Goal: Information Seeking & Learning: Find specific fact

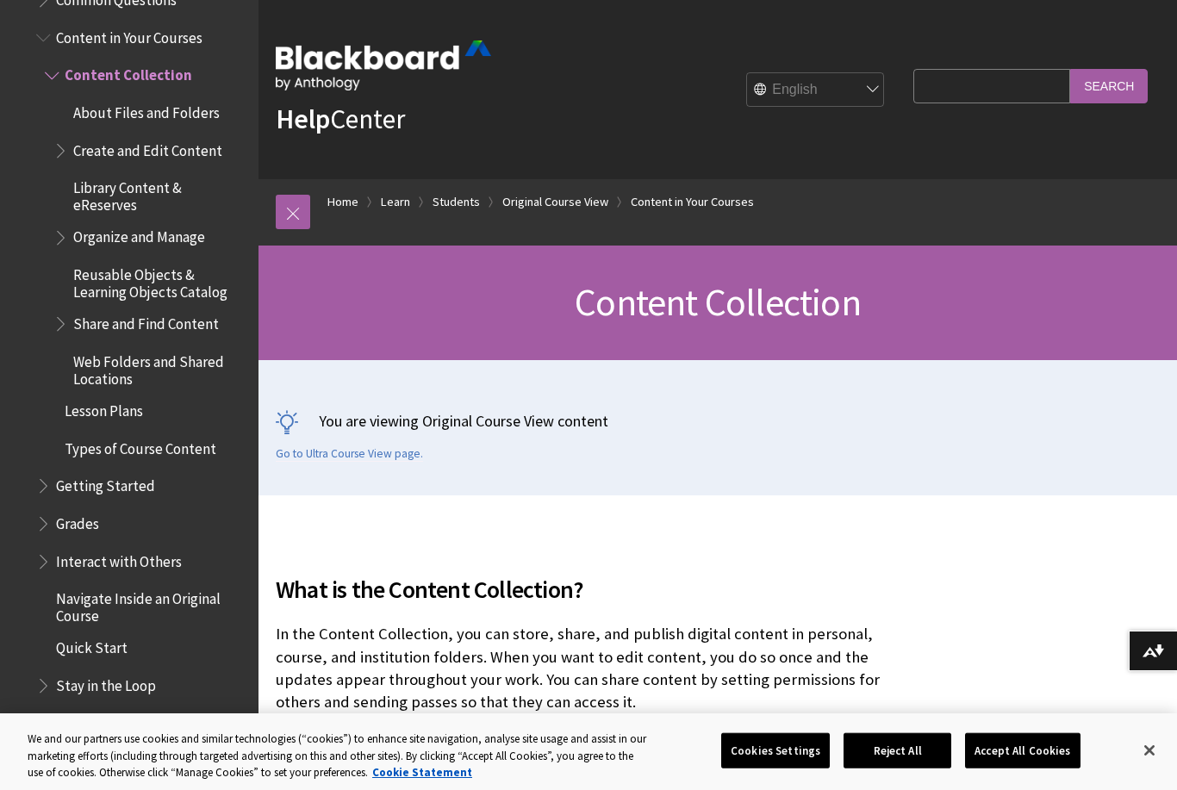
click at [1018, 87] on input "Search Query" at bounding box center [992, 86] width 157 height 34
type input "Send email"
click at [1111, 86] on input "Search" at bounding box center [1109, 86] width 78 height 34
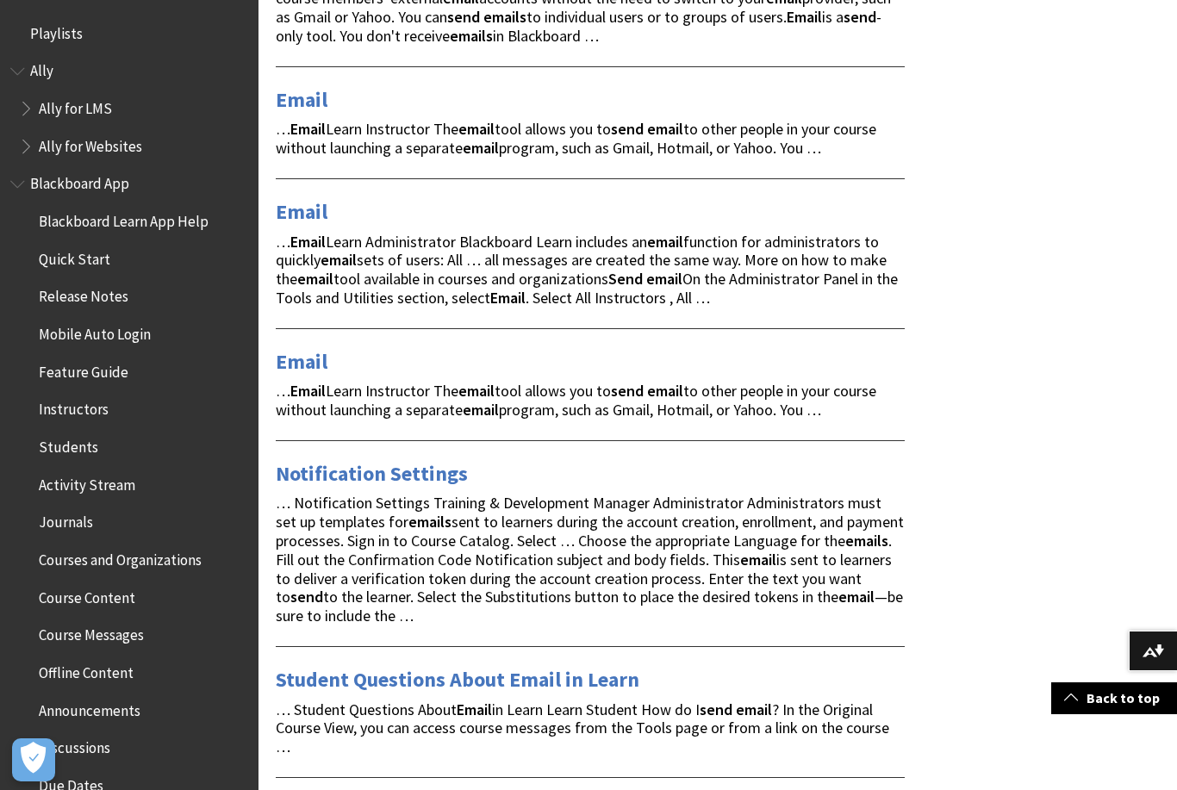
scroll to position [411, 0]
click at [309, 372] on link "Email" at bounding box center [302, 363] width 52 height 28
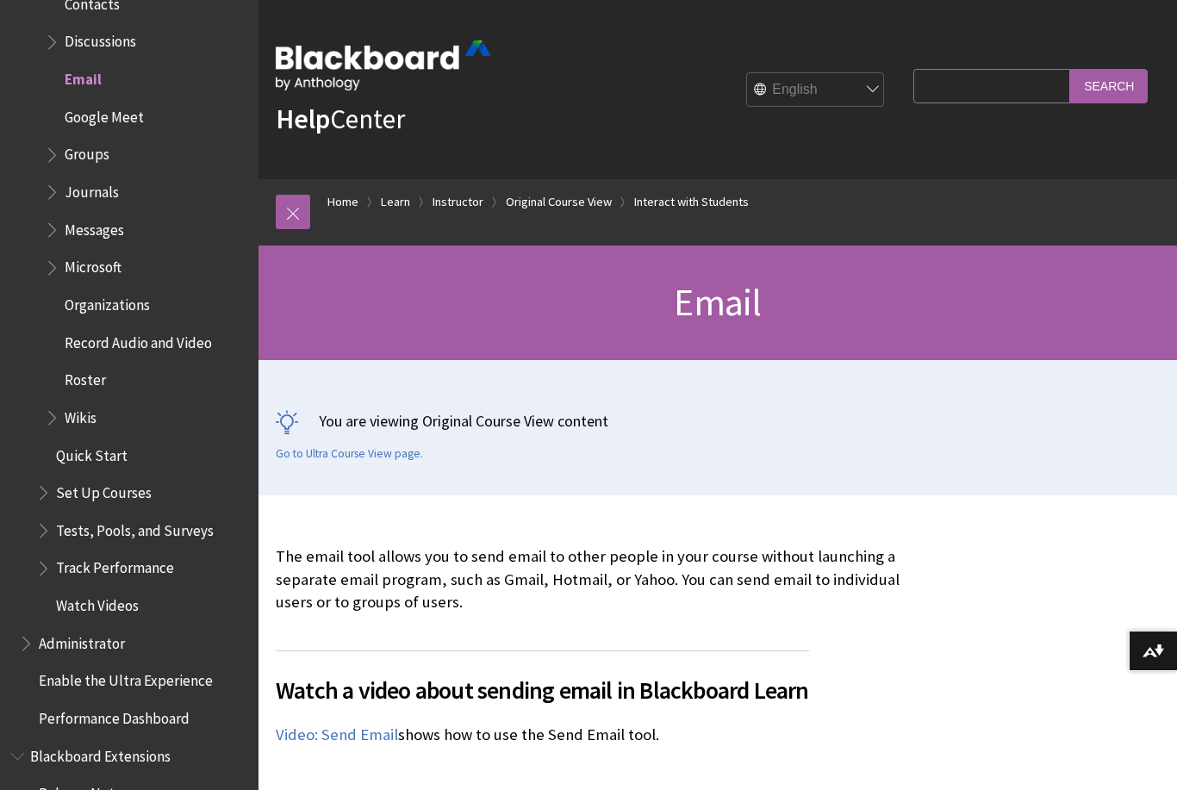
click at [994, 85] on input "Search Query" at bounding box center [992, 86] width 157 height 34
type input "Seu version"
click at [1119, 92] on input "Search" at bounding box center [1109, 86] width 78 height 34
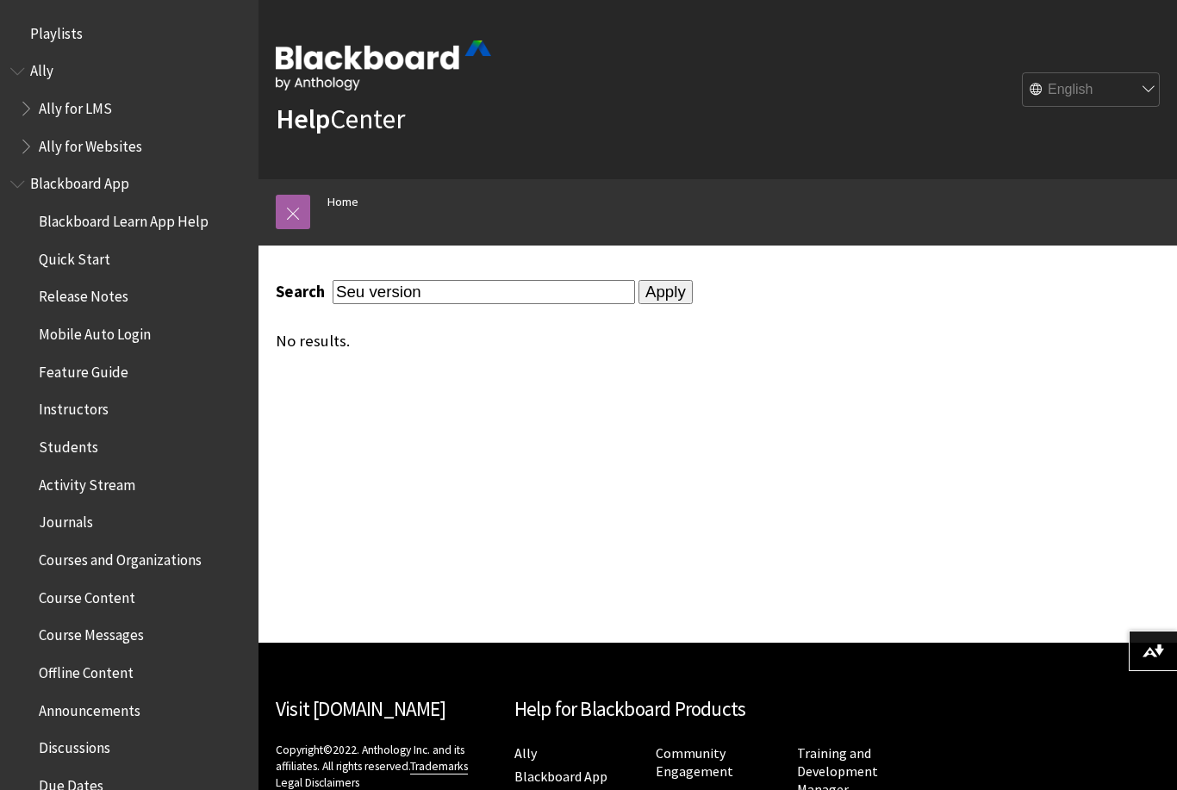
click at [65, 443] on span "Students" at bounding box center [68, 444] width 59 height 23
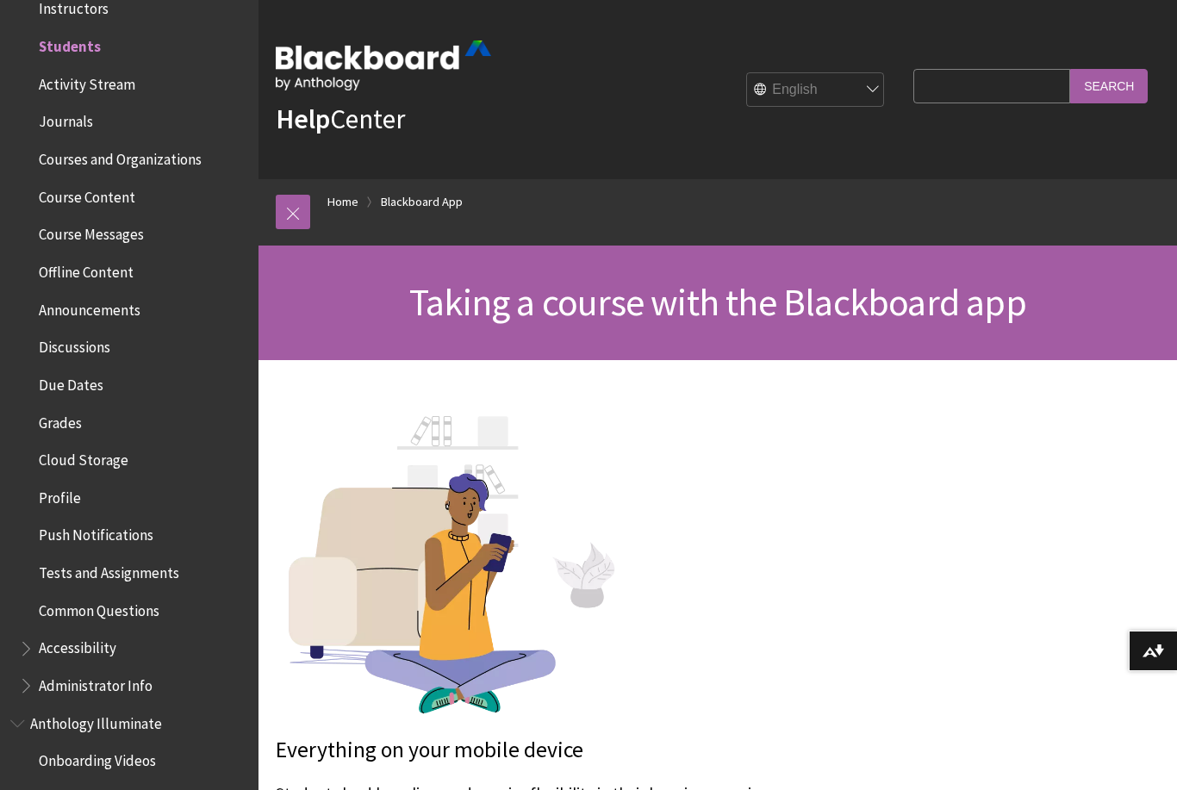
click at [1005, 103] on input "Search Query" at bounding box center [992, 86] width 157 height 34
type input "Sso"
click at [1102, 92] on input "Search" at bounding box center [1109, 86] width 78 height 34
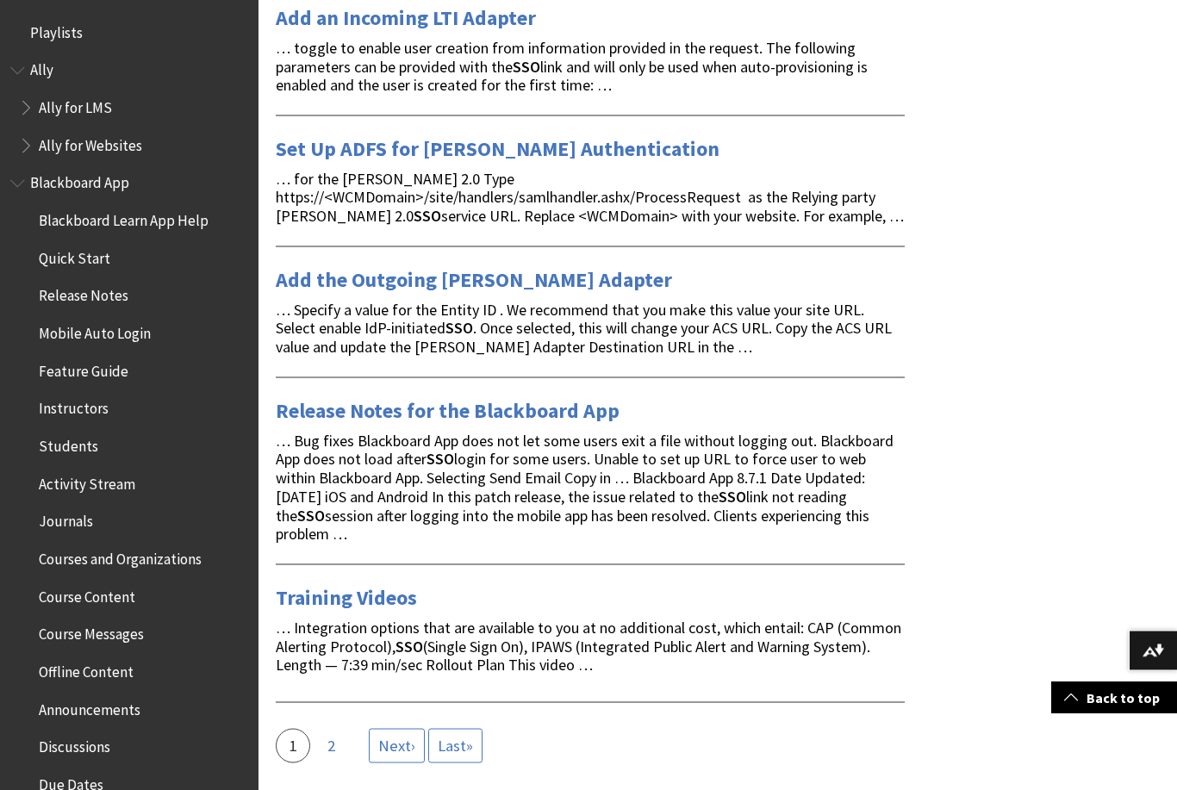
scroll to position [2933, 0]
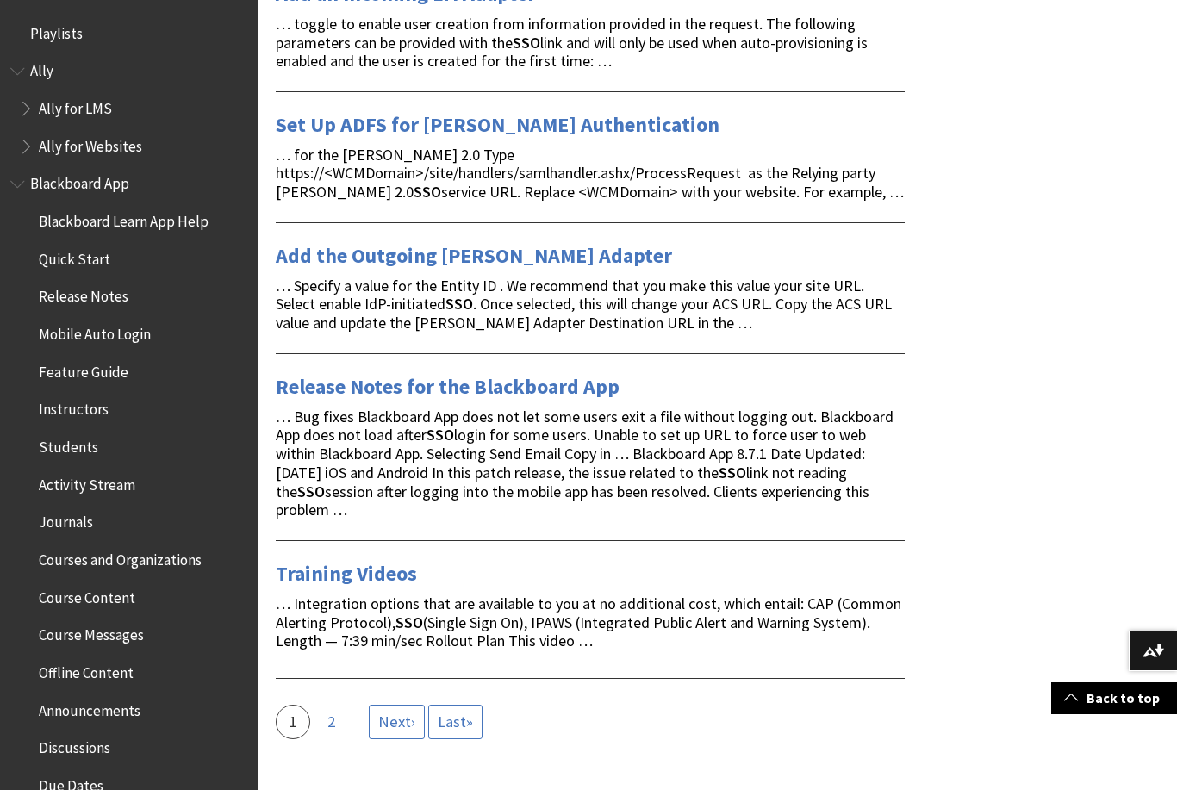
click at [471, 712] on span "Last »" at bounding box center [455, 722] width 35 height 20
click at [324, 705] on link "Page 2" at bounding box center [331, 722] width 34 height 34
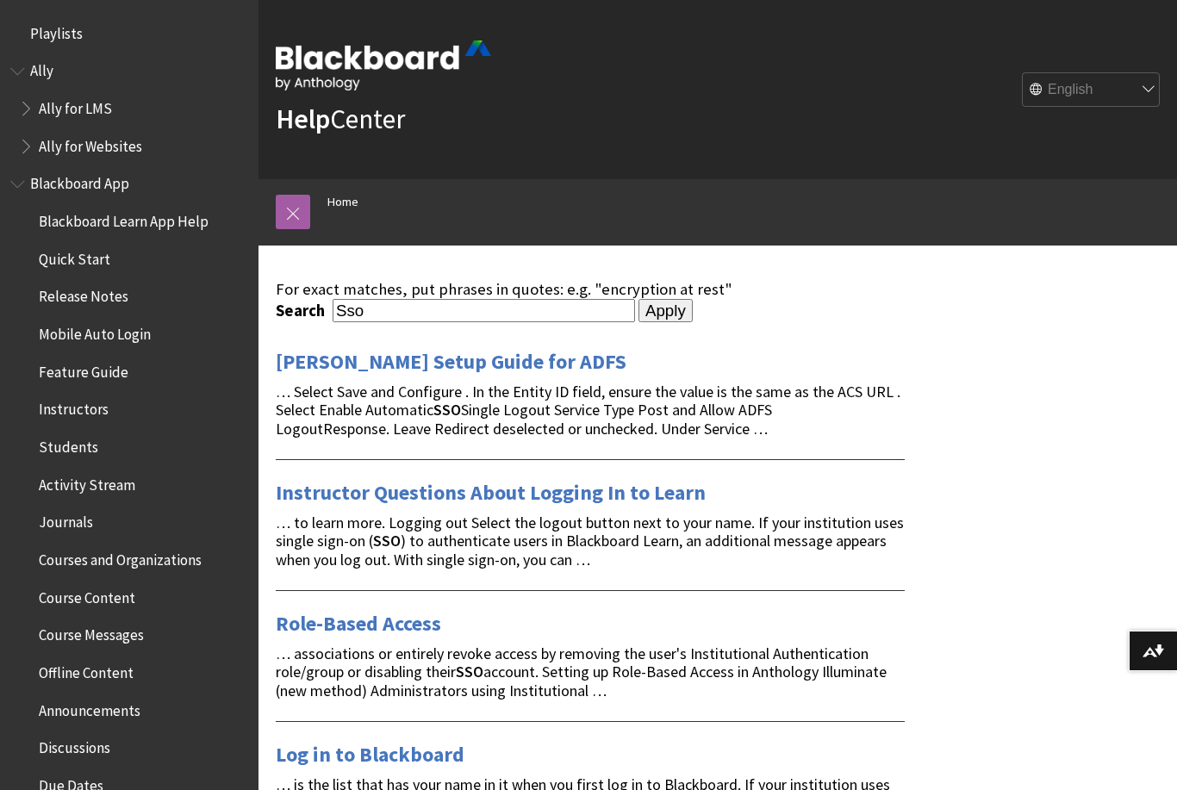
click at [465, 313] on input "Sso" at bounding box center [484, 310] width 303 height 23
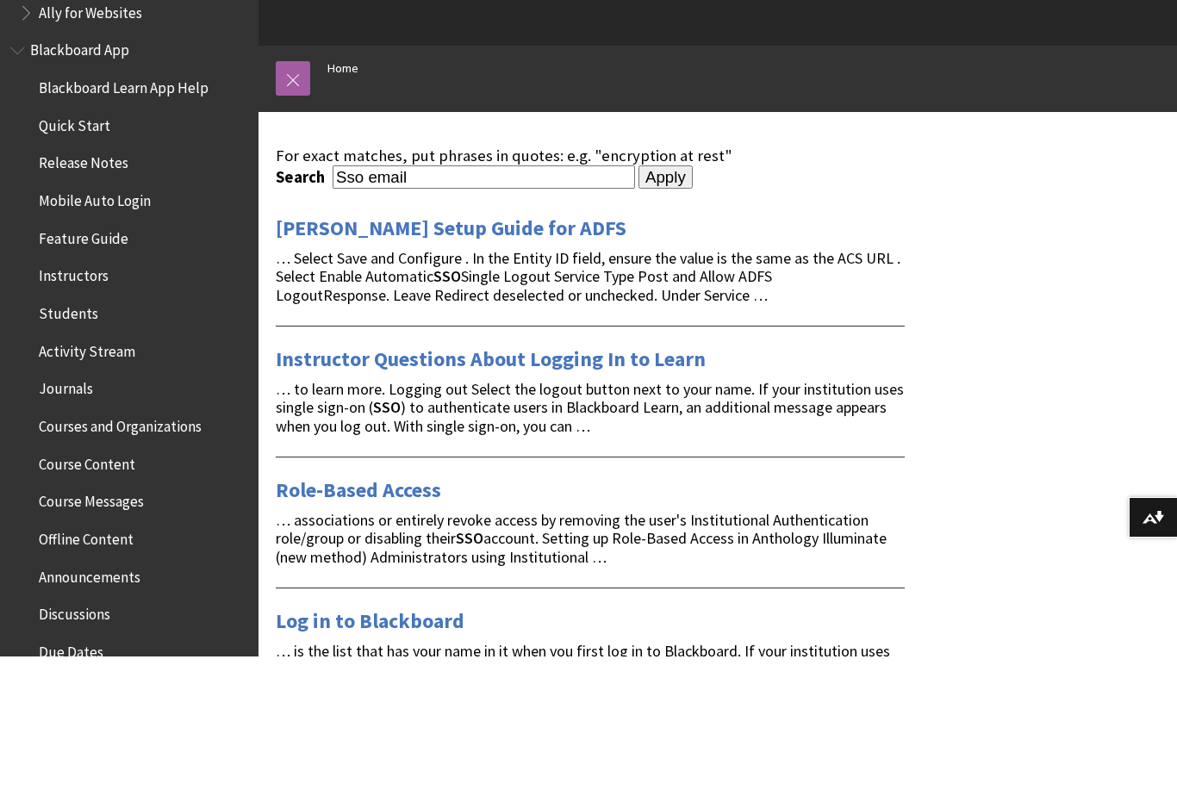
type input "Sso email"
click at [639, 299] on input "Apply" at bounding box center [666, 311] width 54 height 24
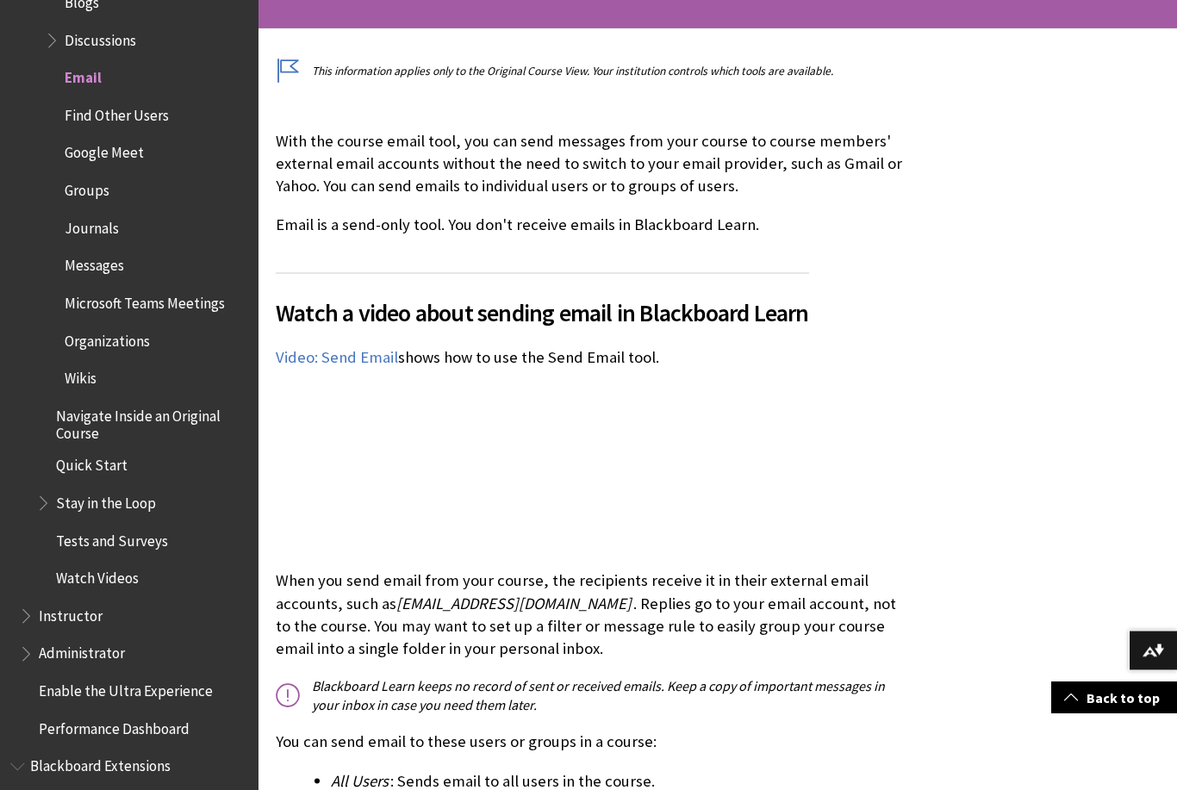
scroll to position [340, 0]
